Goal: Find specific page/section: Find specific page/section

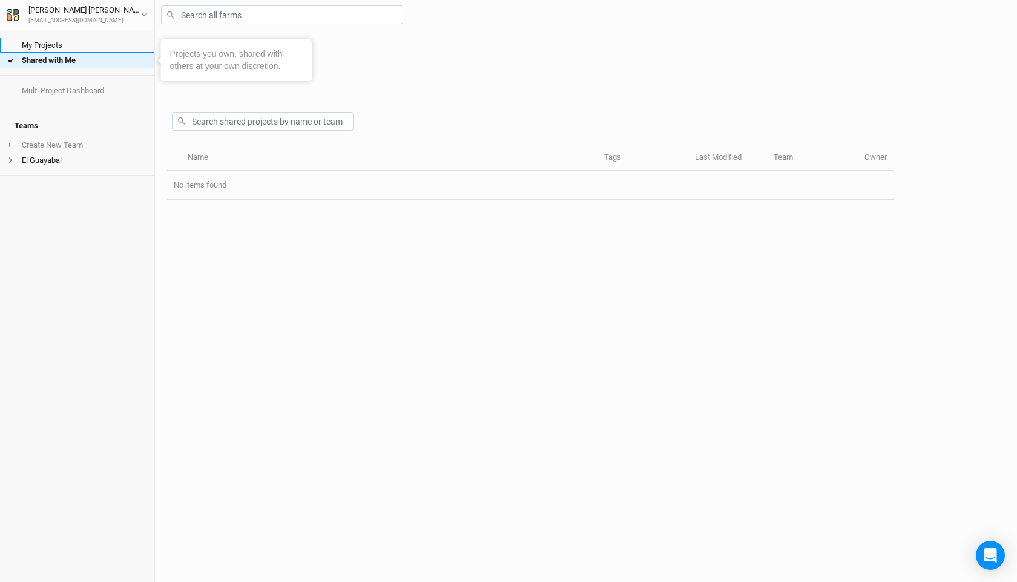
click at [71, 47] on link "My Projects" at bounding box center [77, 45] width 154 height 15
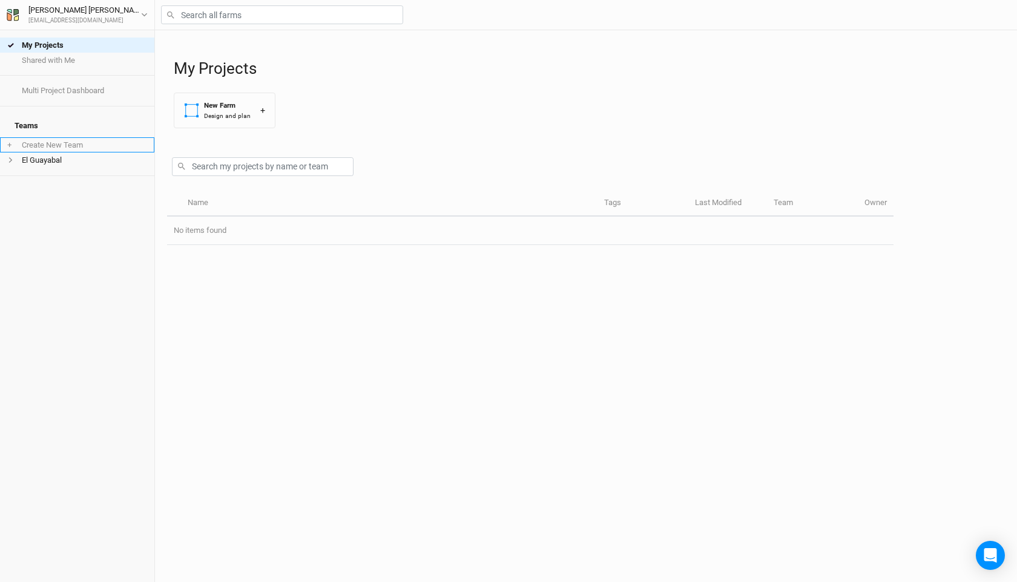
click at [47, 141] on li "+ Create New Team" at bounding box center [77, 144] width 154 height 15
click at [50, 157] on li "El Guayabal" at bounding box center [77, 160] width 154 height 15
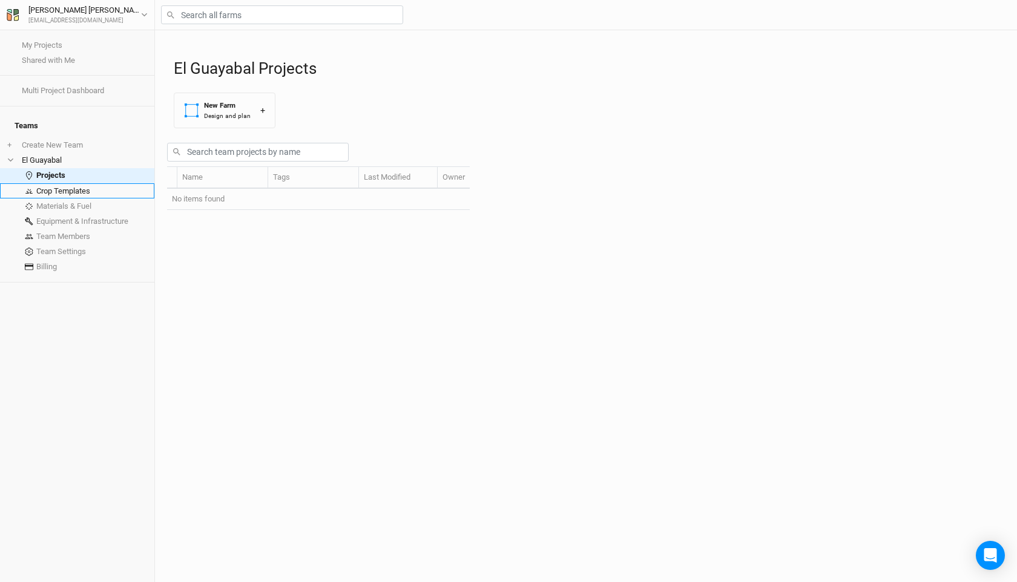
click at [82, 183] on link "Crop Templates" at bounding box center [77, 190] width 154 height 15
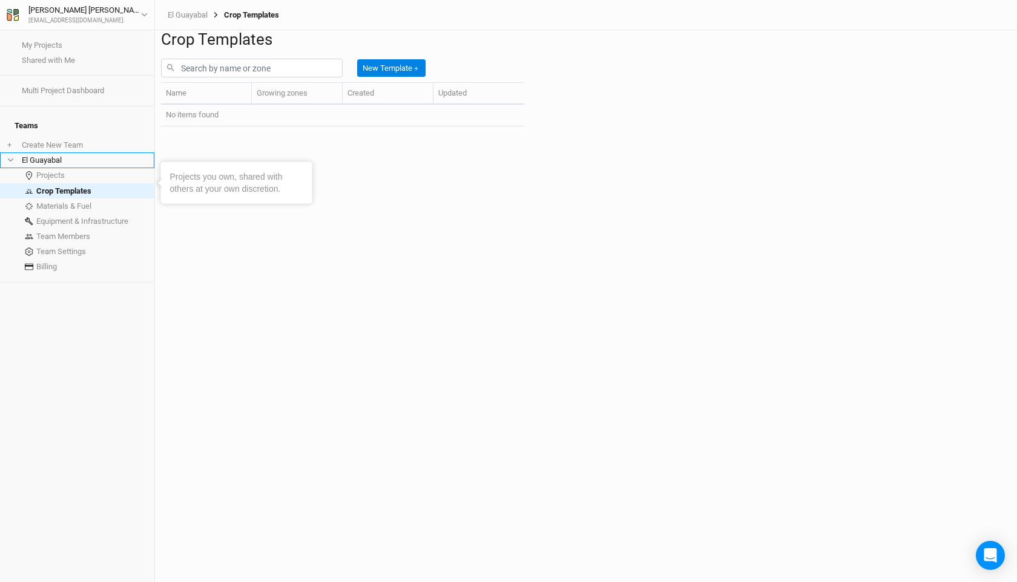
click at [74, 154] on li "El Guayabal" at bounding box center [77, 160] width 154 height 15
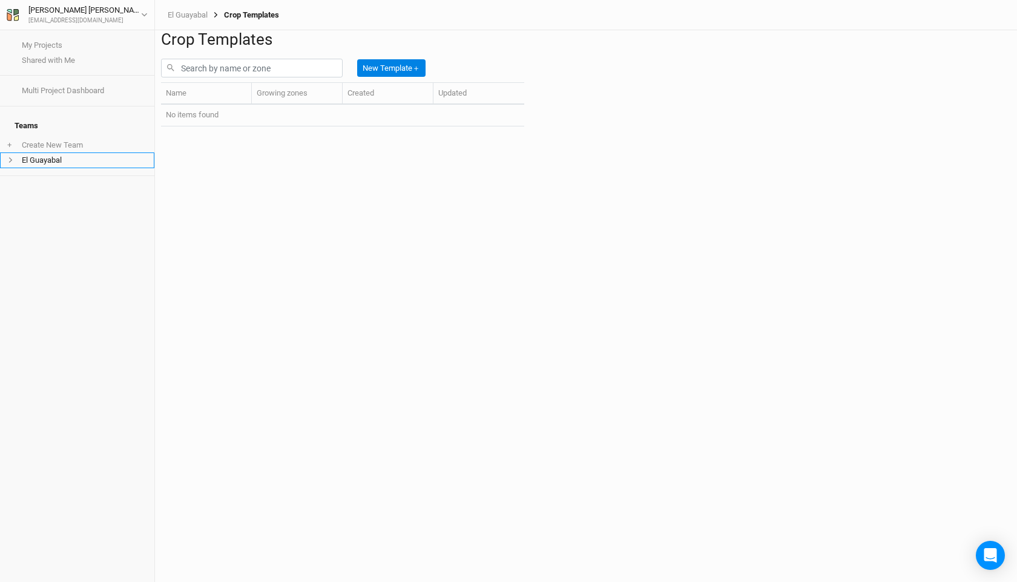
click at [56, 156] on li "El Guayabal" at bounding box center [77, 160] width 154 height 15
